Goal: Task Accomplishment & Management: Use online tool/utility

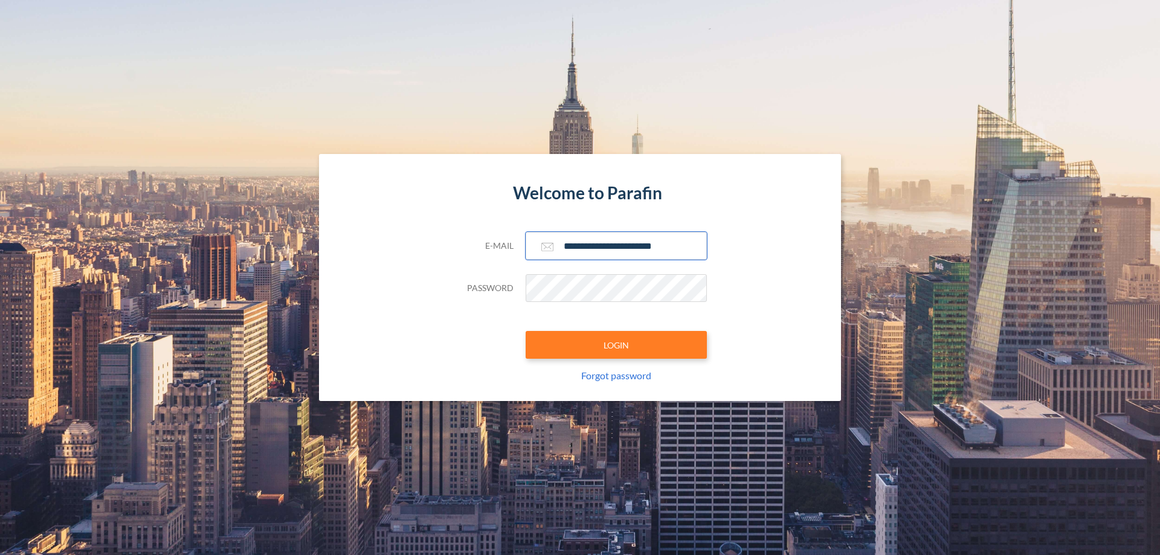
type input "**********"
click at [617, 345] on button "LOGIN" at bounding box center [616, 345] width 181 height 28
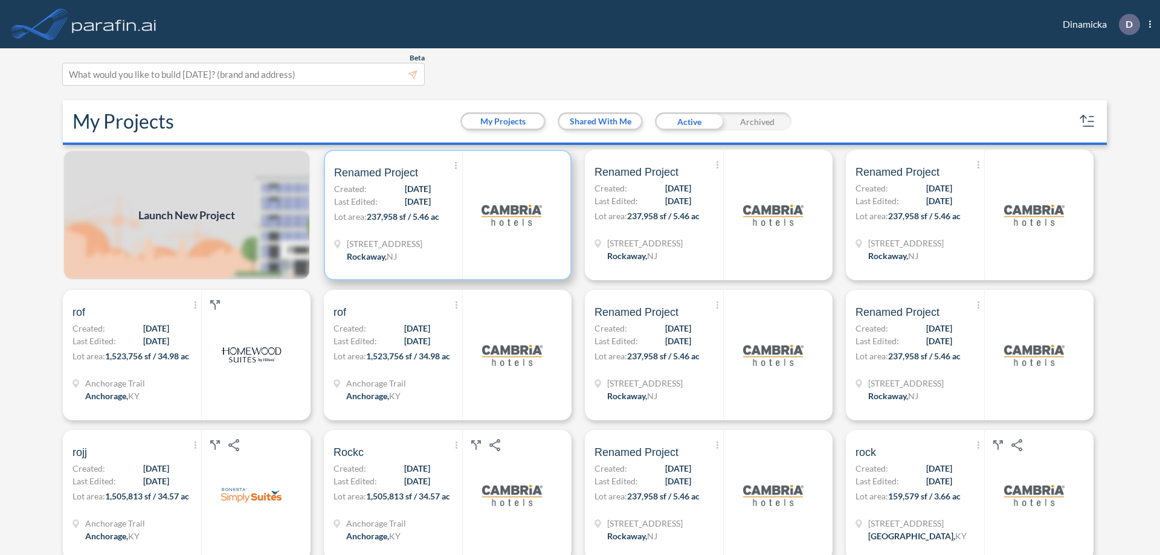
scroll to position [3, 0]
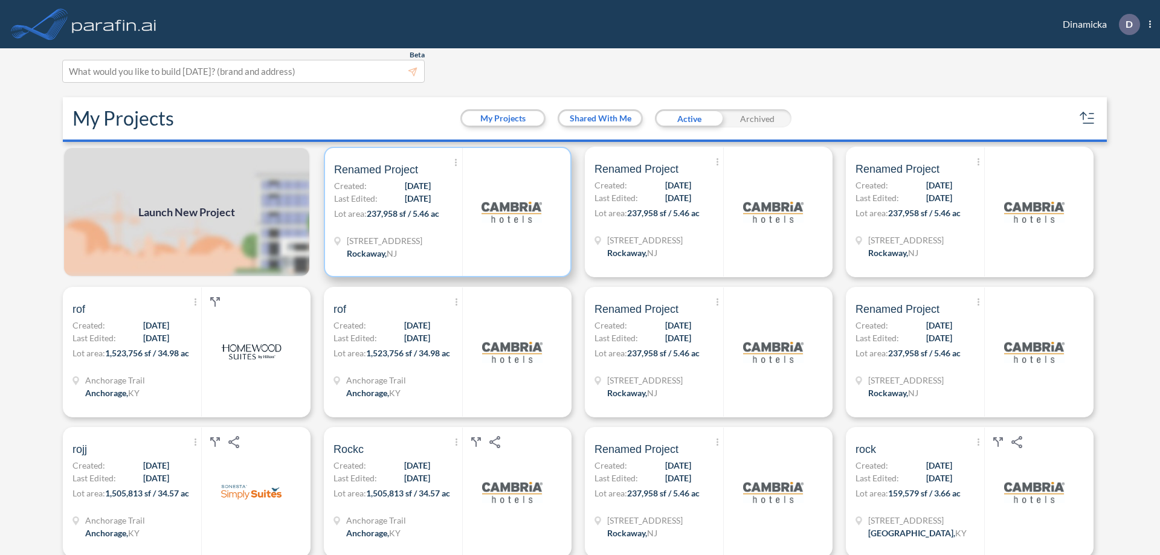
click at [445, 212] on p "Lot area: 237,958 sf / 5.46 ac" at bounding box center [398, 216] width 128 height 18
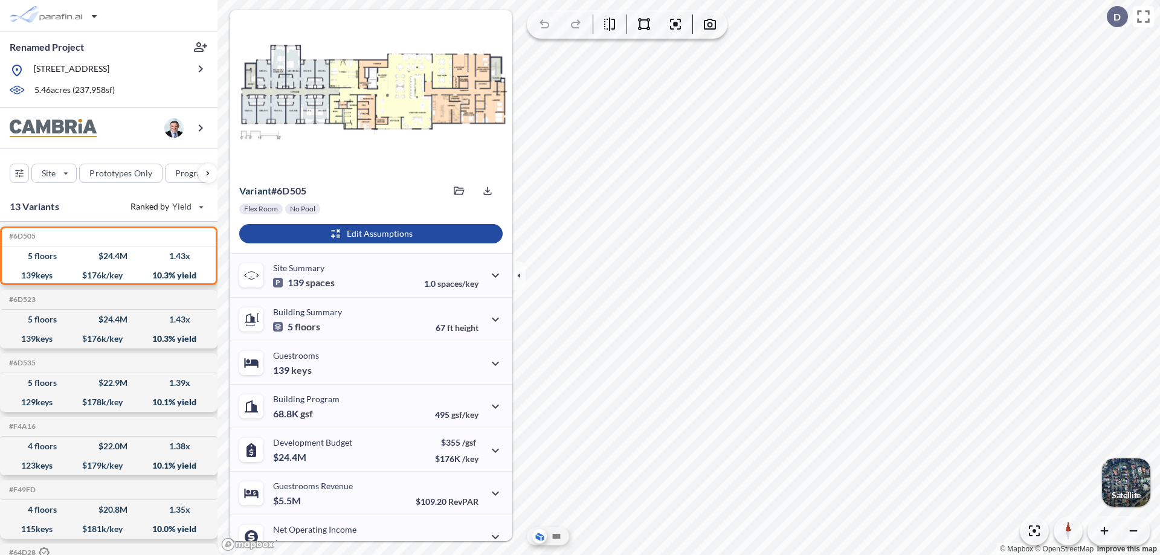
scroll to position [61, 0]
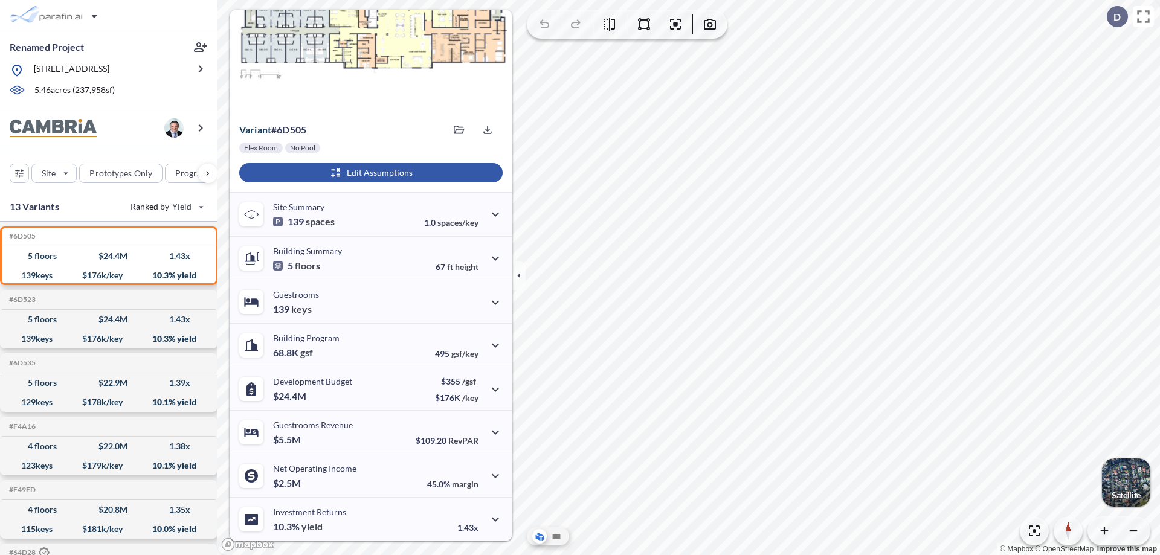
click at [369, 173] on div "button" at bounding box center [371, 172] width 264 height 19
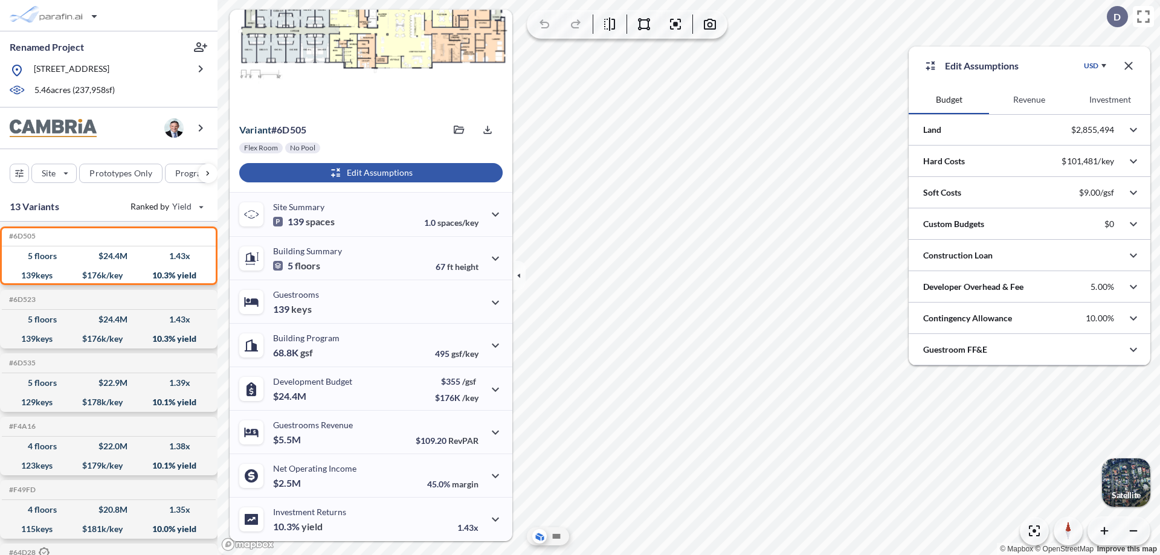
click at [1029, 100] on button "Revenue" at bounding box center [1029, 99] width 80 height 29
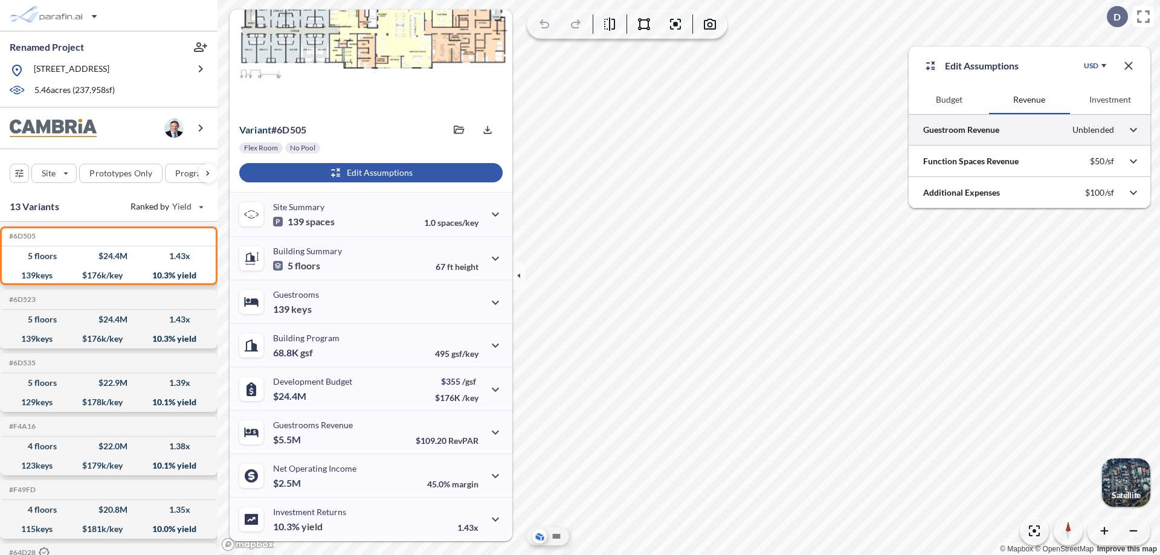
click at [1030, 130] on div at bounding box center [1030, 129] width 242 height 31
